Goal: Transaction & Acquisition: Purchase product/service

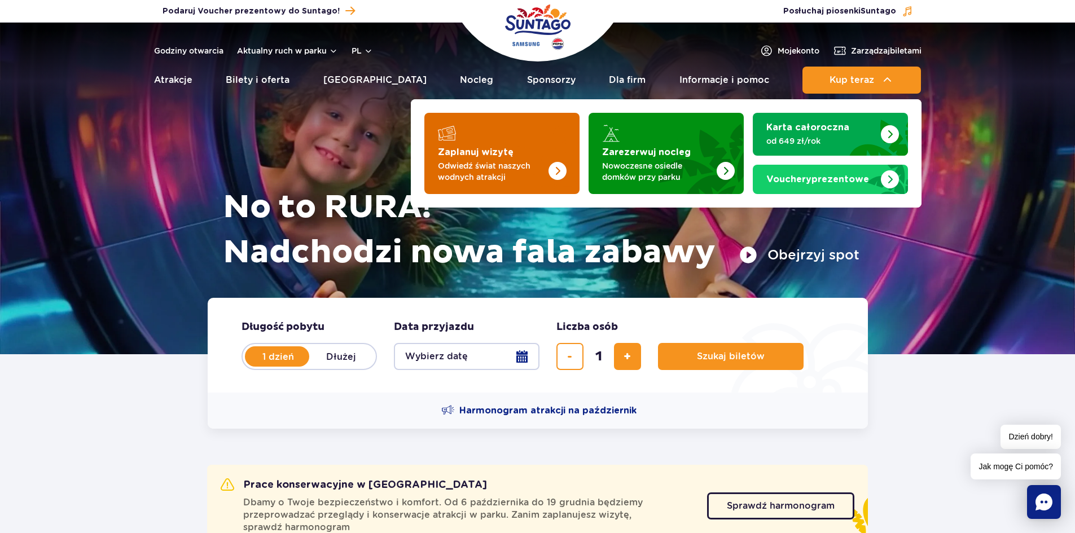
click at [501, 138] on img "Zaplanuj wizytę" at bounding box center [535, 150] width 90 height 88
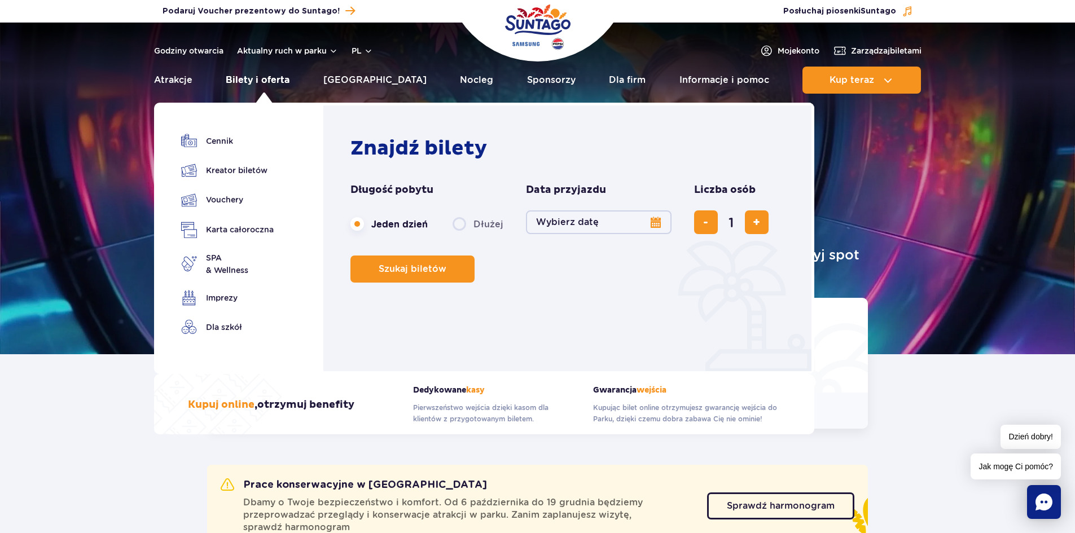
click at [256, 82] on link "Bilety i oferta" at bounding box center [258, 80] width 64 height 27
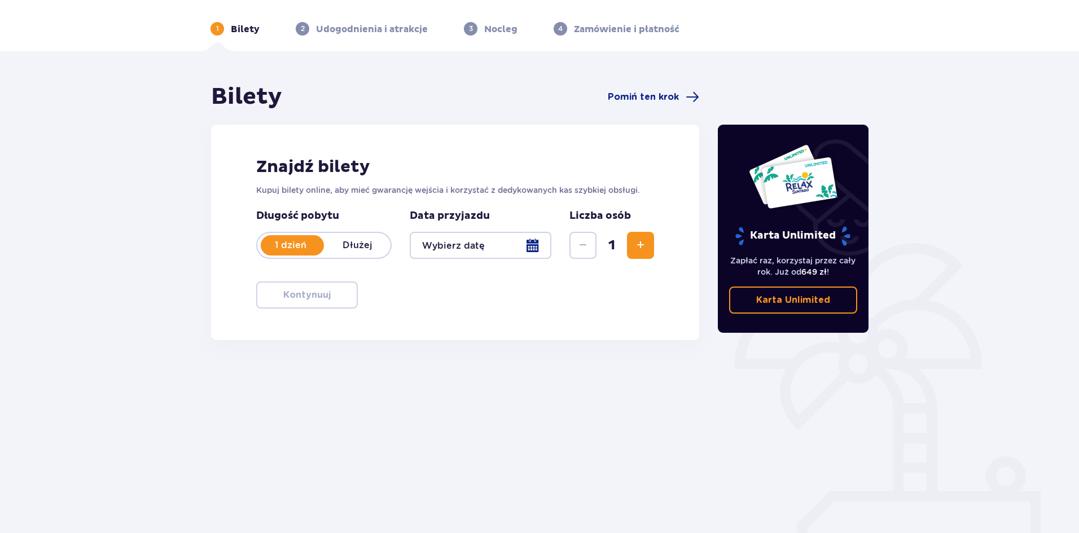
scroll to position [42, 0]
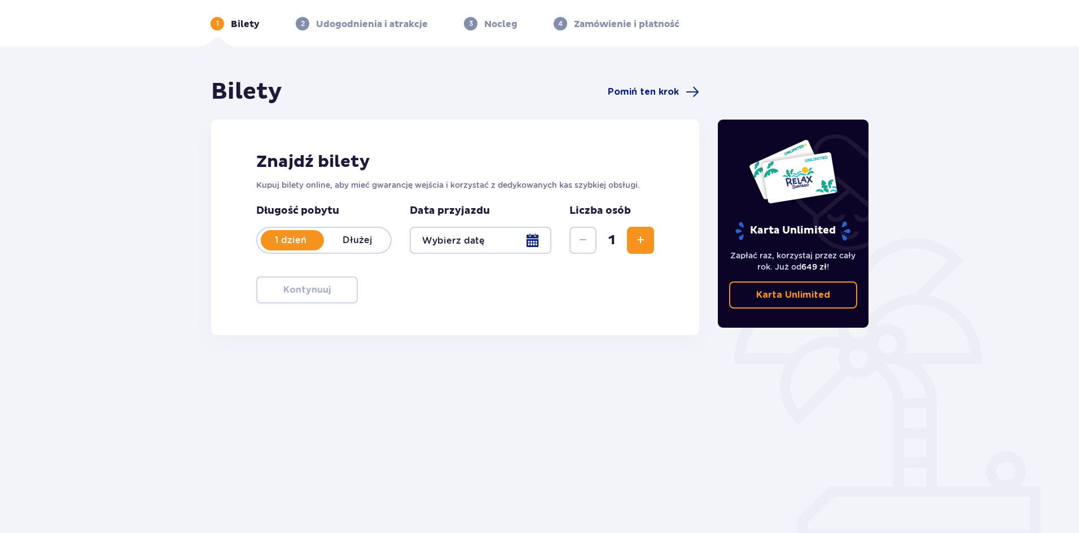
click at [462, 237] on div at bounding box center [481, 240] width 142 height 27
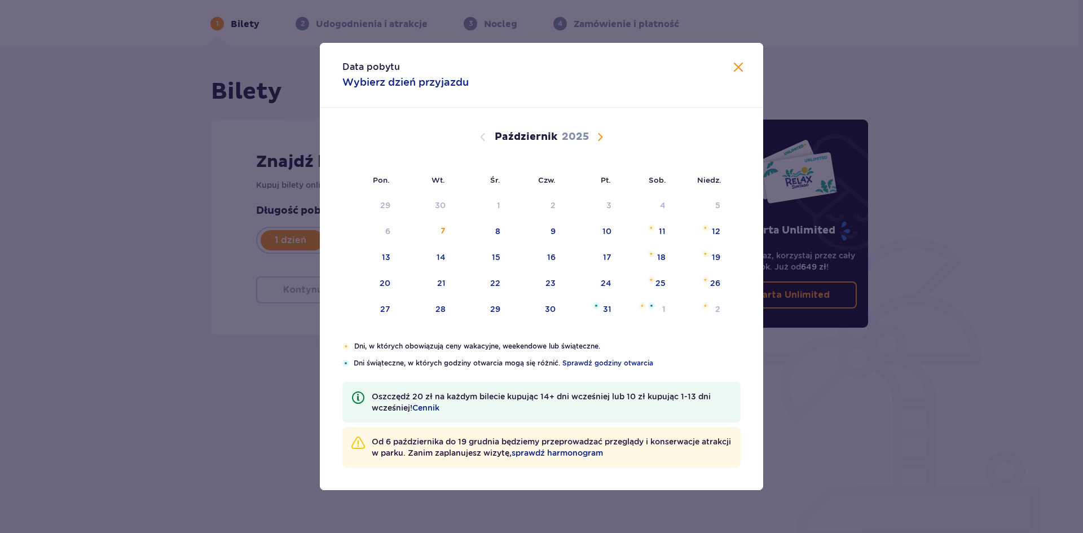
click at [598, 135] on span "Następny miesiąc" at bounding box center [600, 137] width 14 height 14
click at [389, 256] on div "10" at bounding box center [385, 257] width 9 height 11
click at [435, 258] on div "11" at bounding box center [425, 257] width 55 height 25
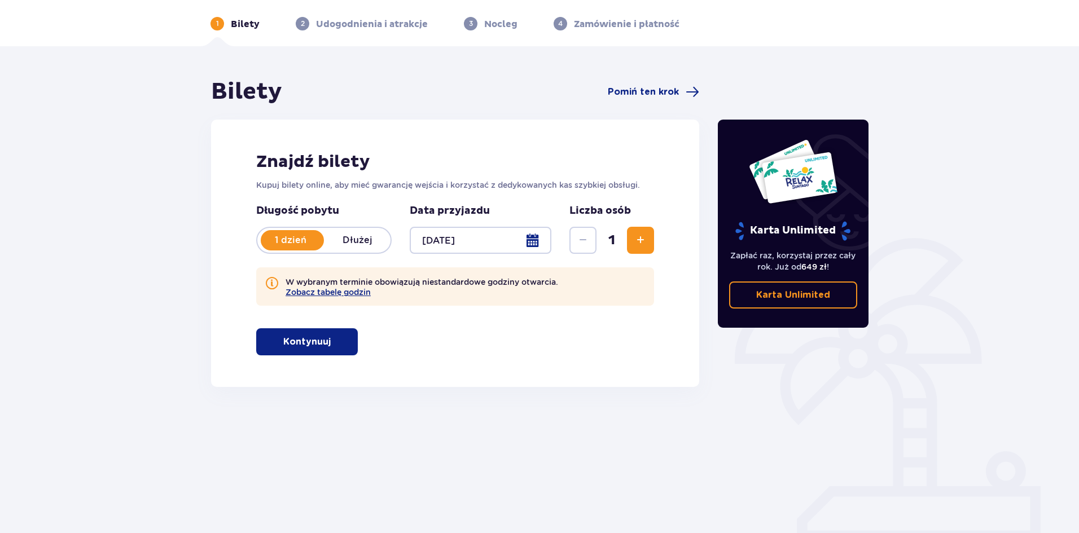
click at [454, 240] on div at bounding box center [481, 240] width 142 height 27
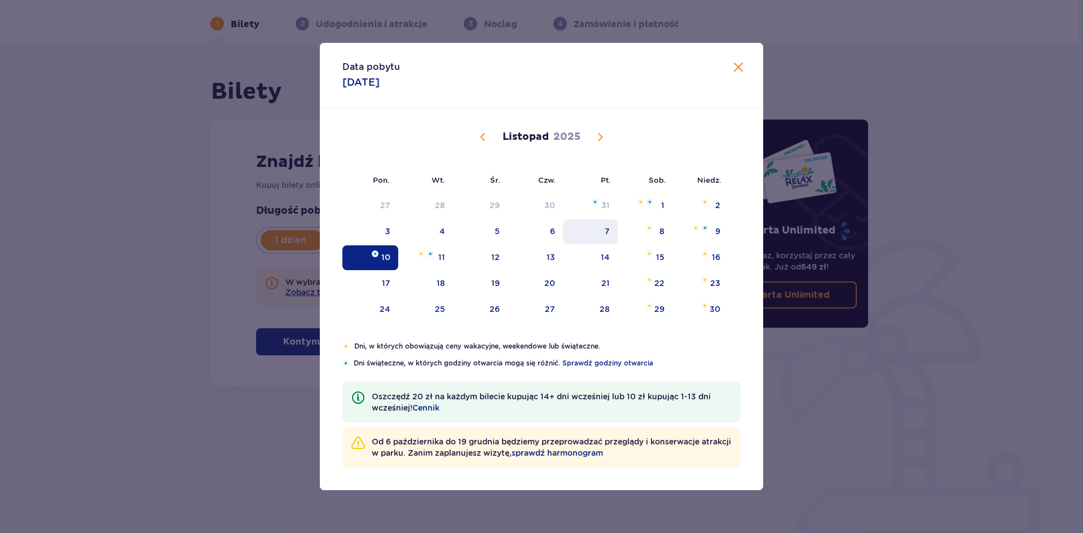
click at [609, 234] on div "7" at bounding box center [607, 231] width 5 height 11
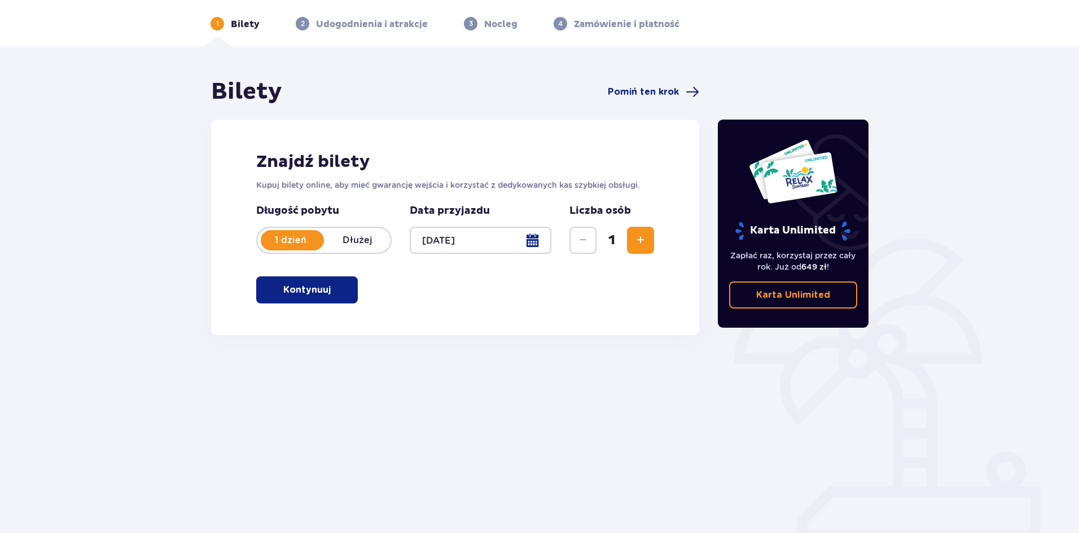
click at [509, 236] on div at bounding box center [481, 240] width 142 height 27
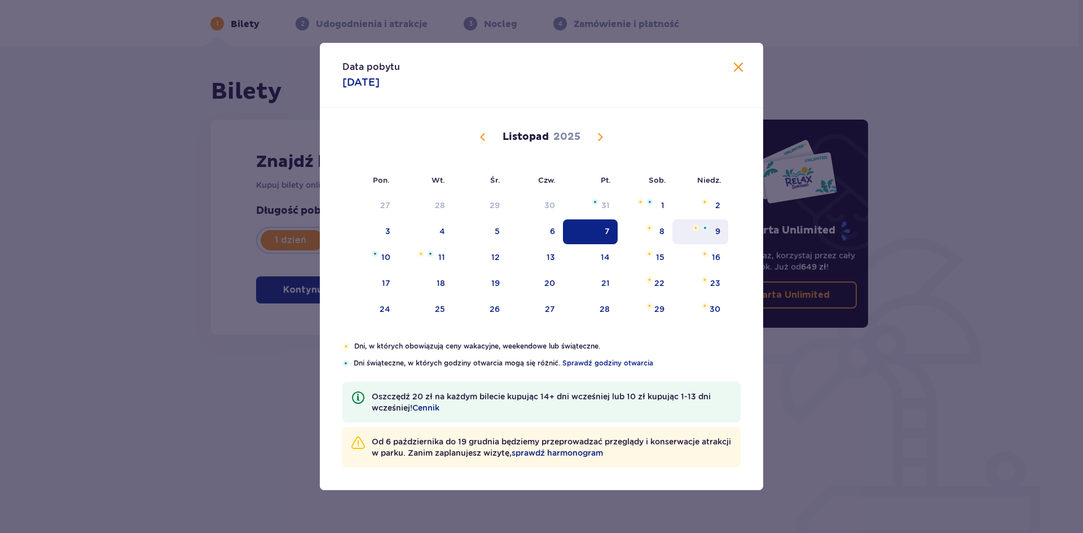
click at [712, 233] on div "9" at bounding box center [700, 231] width 56 height 25
type input "[DATE]"
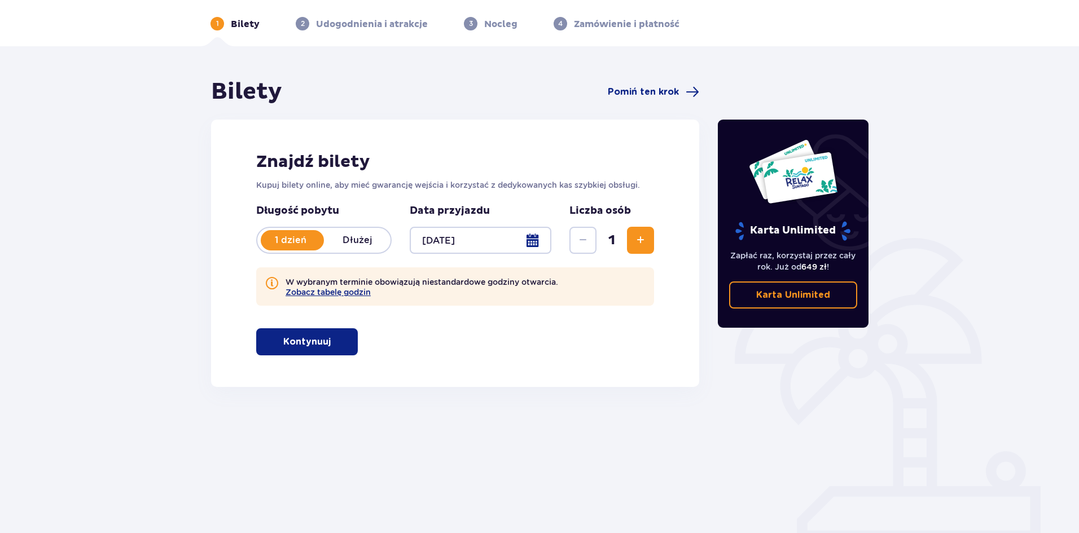
click at [451, 239] on div at bounding box center [481, 240] width 142 height 27
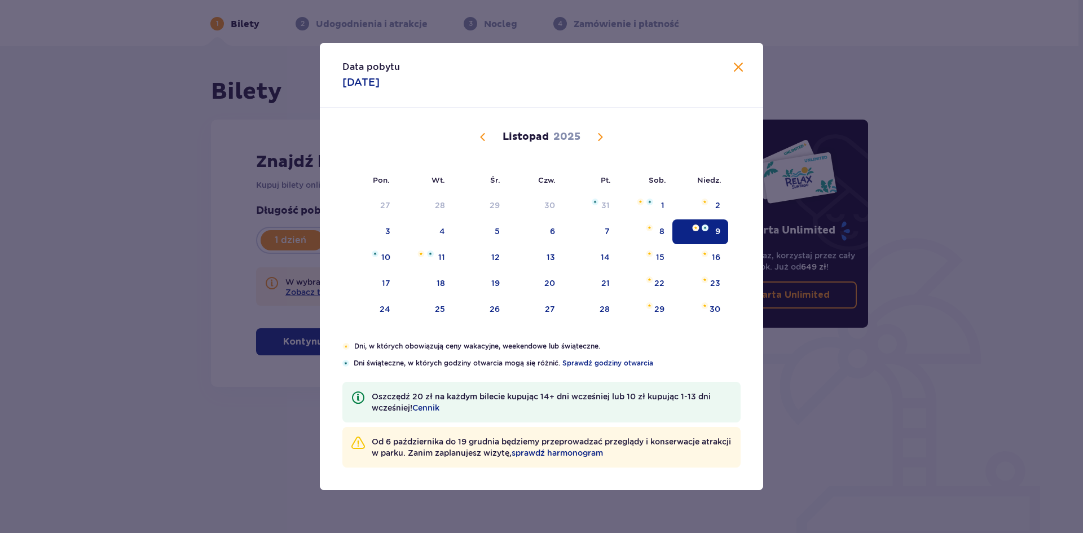
click at [733, 68] on span "Zamknij" at bounding box center [739, 68] width 14 height 14
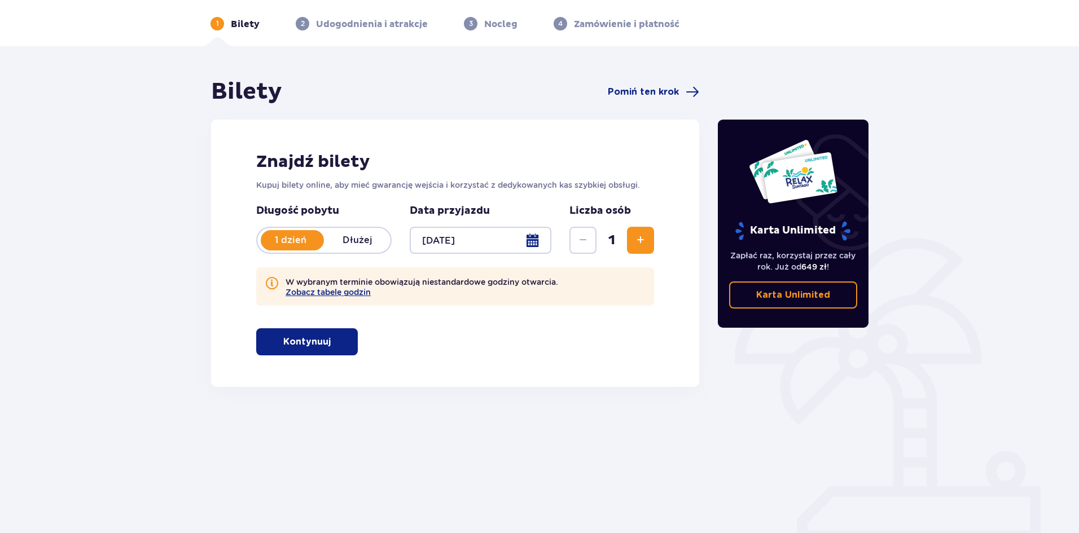
click at [351, 237] on p "Dłużej" at bounding box center [357, 240] width 67 height 12
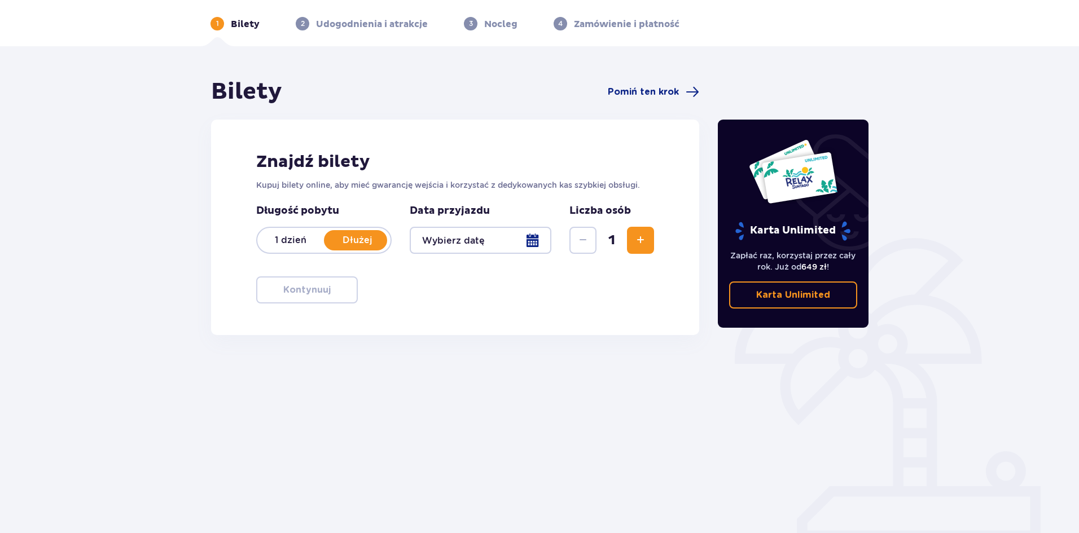
click at [478, 244] on div at bounding box center [481, 240] width 142 height 27
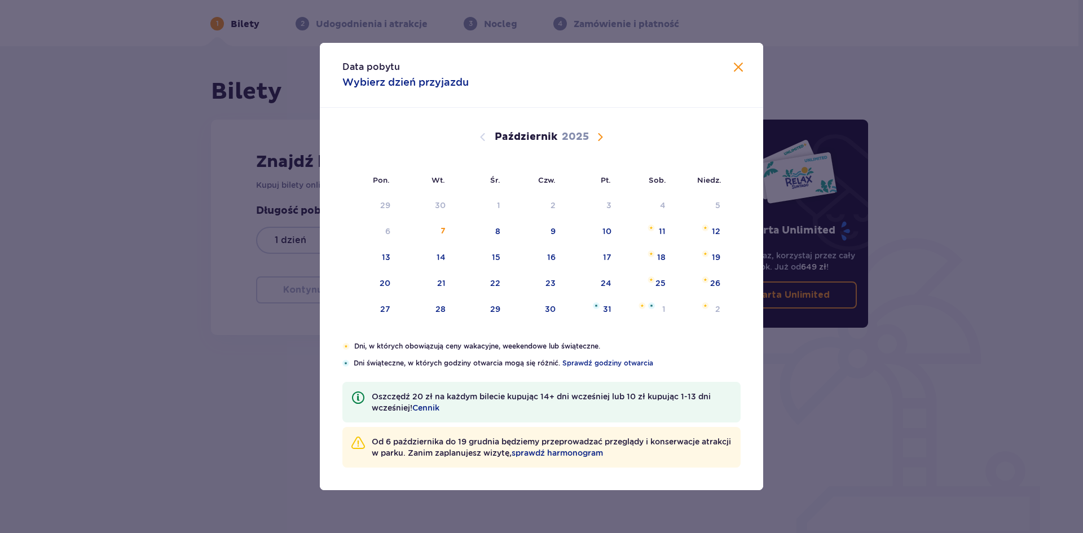
click at [598, 139] on span "Następny miesiąc" at bounding box center [600, 137] width 14 height 14
click at [609, 236] on div "7" at bounding box center [607, 231] width 5 height 11
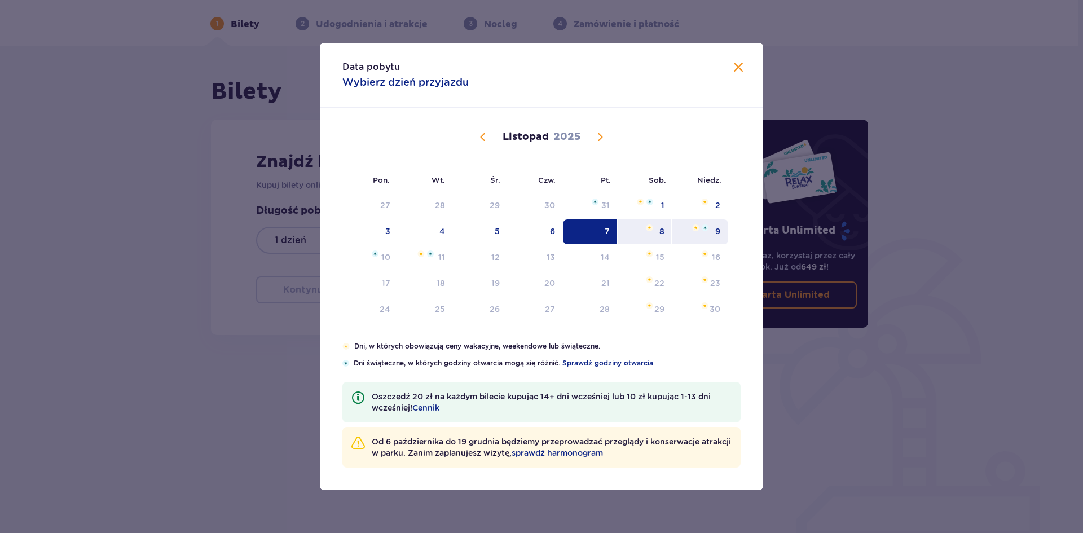
click at [711, 236] on div "9" at bounding box center [700, 231] width 56 height 25
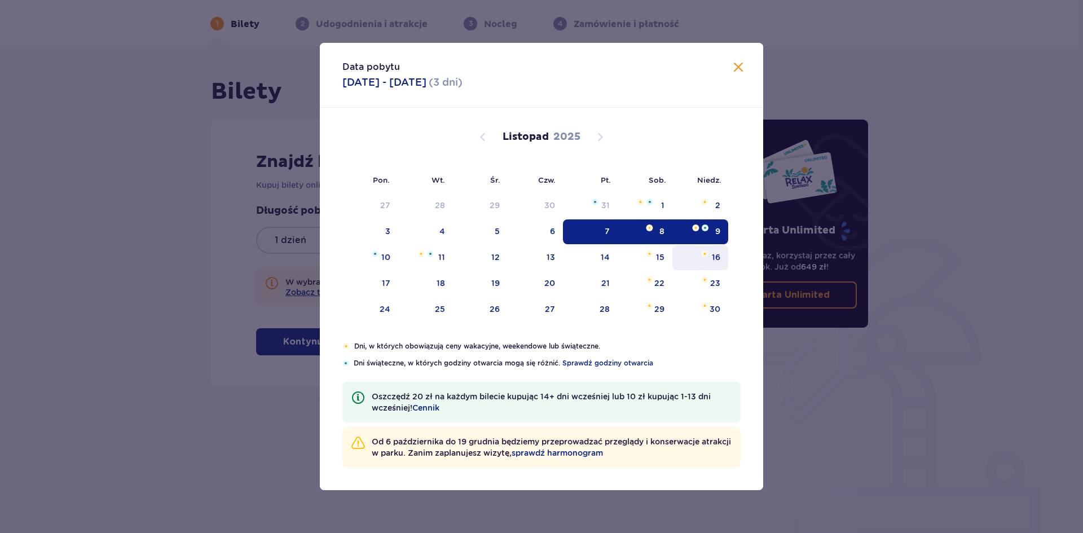
type input "[DATE] - [DATE]"
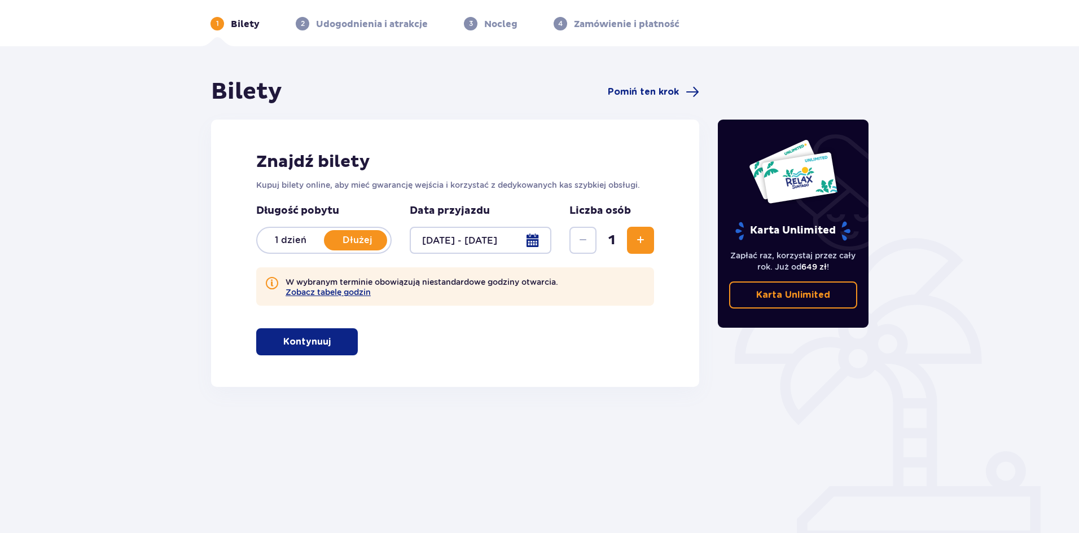
click at [641, 240] on span "Zwiększ" at bounding box center [640, 241] width 14 height 14
click at [304, 337] on p "Kontynuuj" at bounding box center [306, 342] width 47 height 12
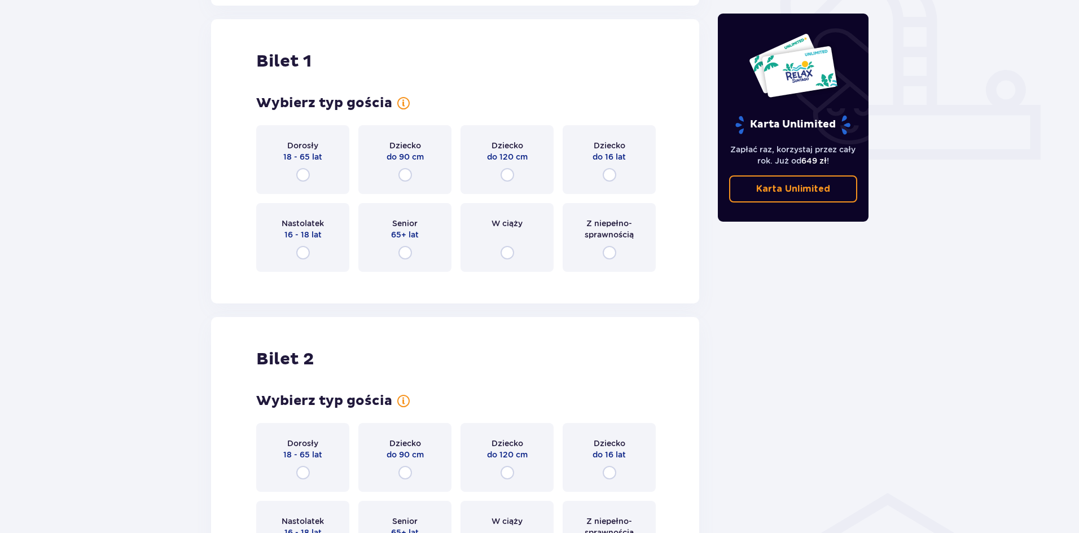
scroll to position [429, 0]
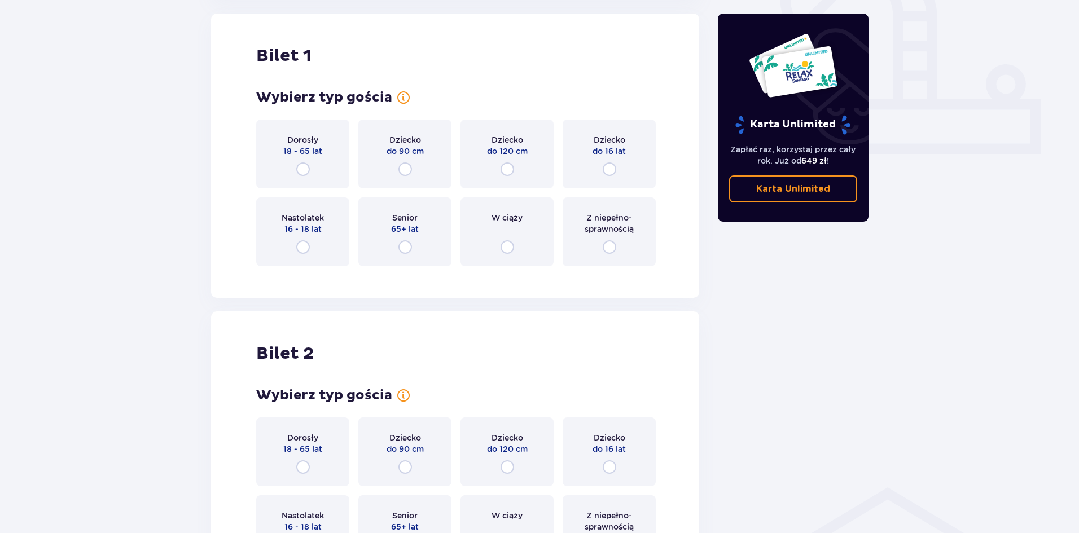
click at [301, 166] on input "radio" at bounding box center [303, 169] width 14 height 14
radio input "true"
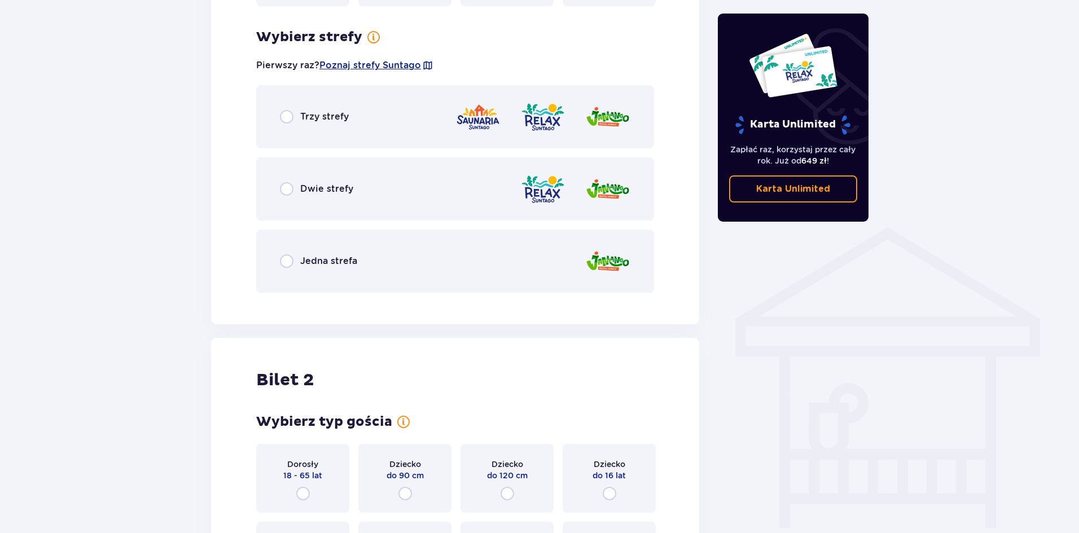
scroll to position [704, 0]
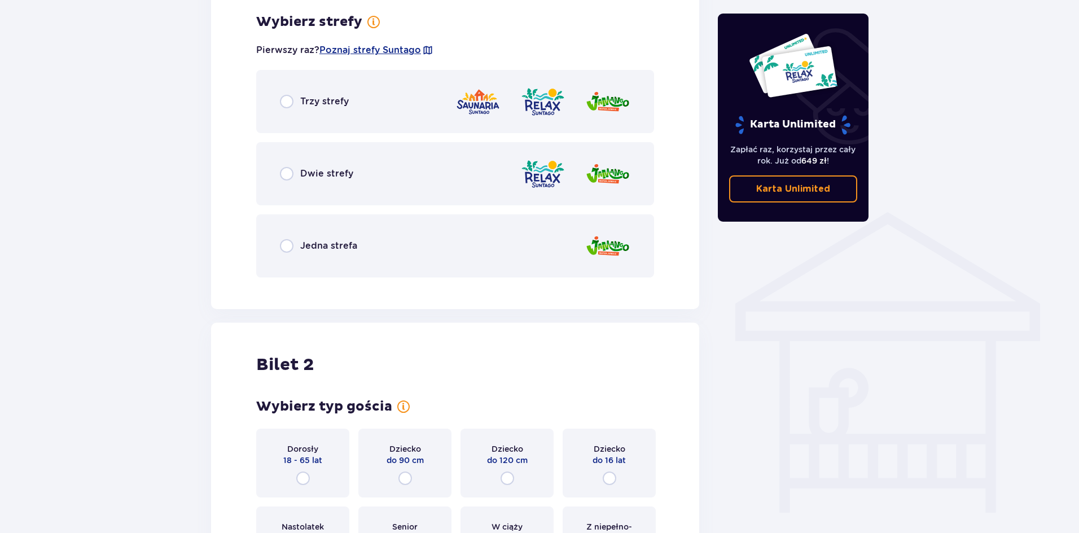
click at [310, 104] on span "Trzy strefy" at bounding box center [324, 101] width 49 height 12
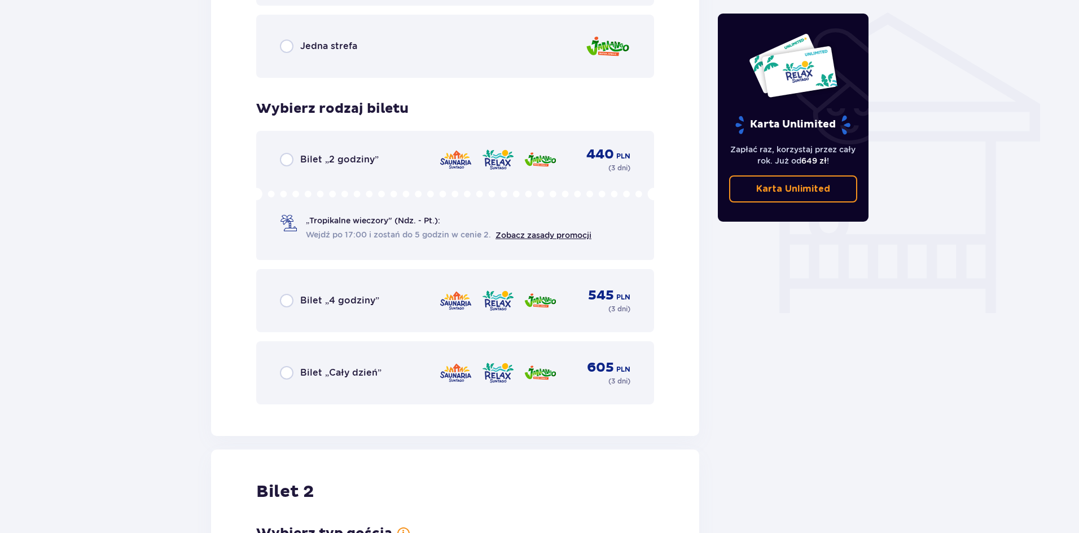
scroll to position [831, 0]
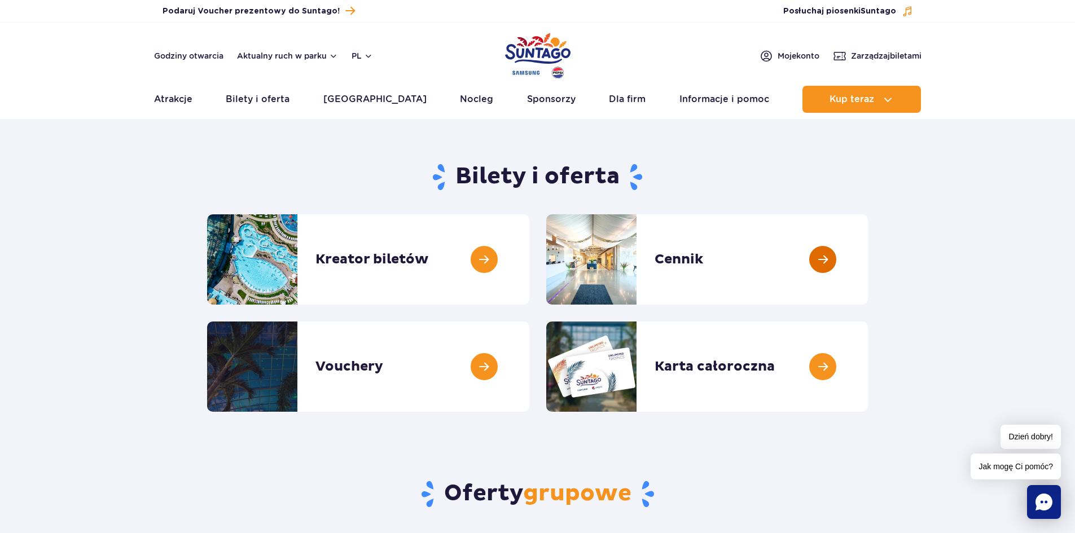
click at [868, 267] on link at bounding box center [868, 259] width 0 height 90
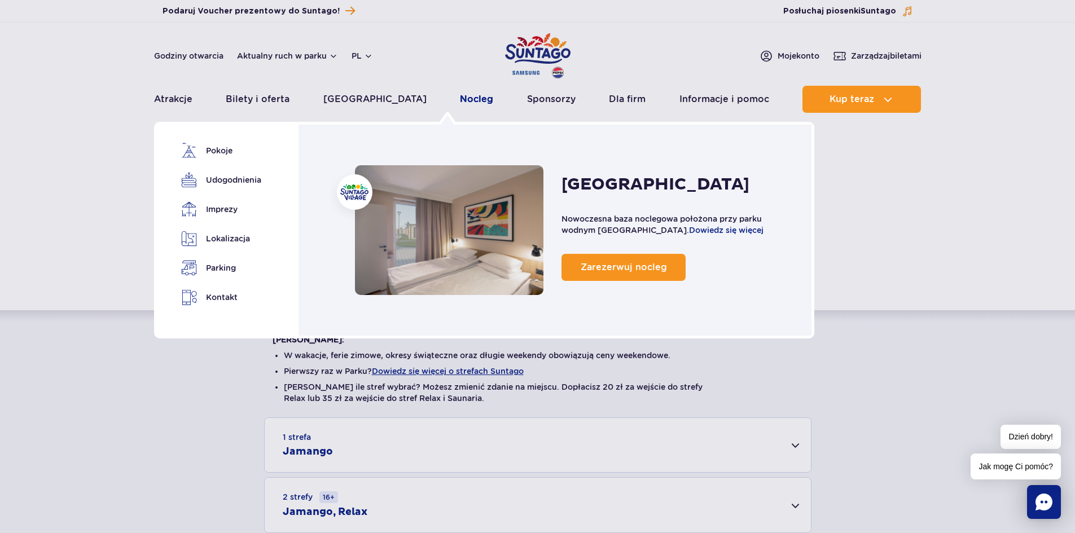
click at [460, 98] on link "Nocleg" at bounding box center [476, 99] width 33 height 27
